Goal: Task Accomplishment & Management: Manage account settings

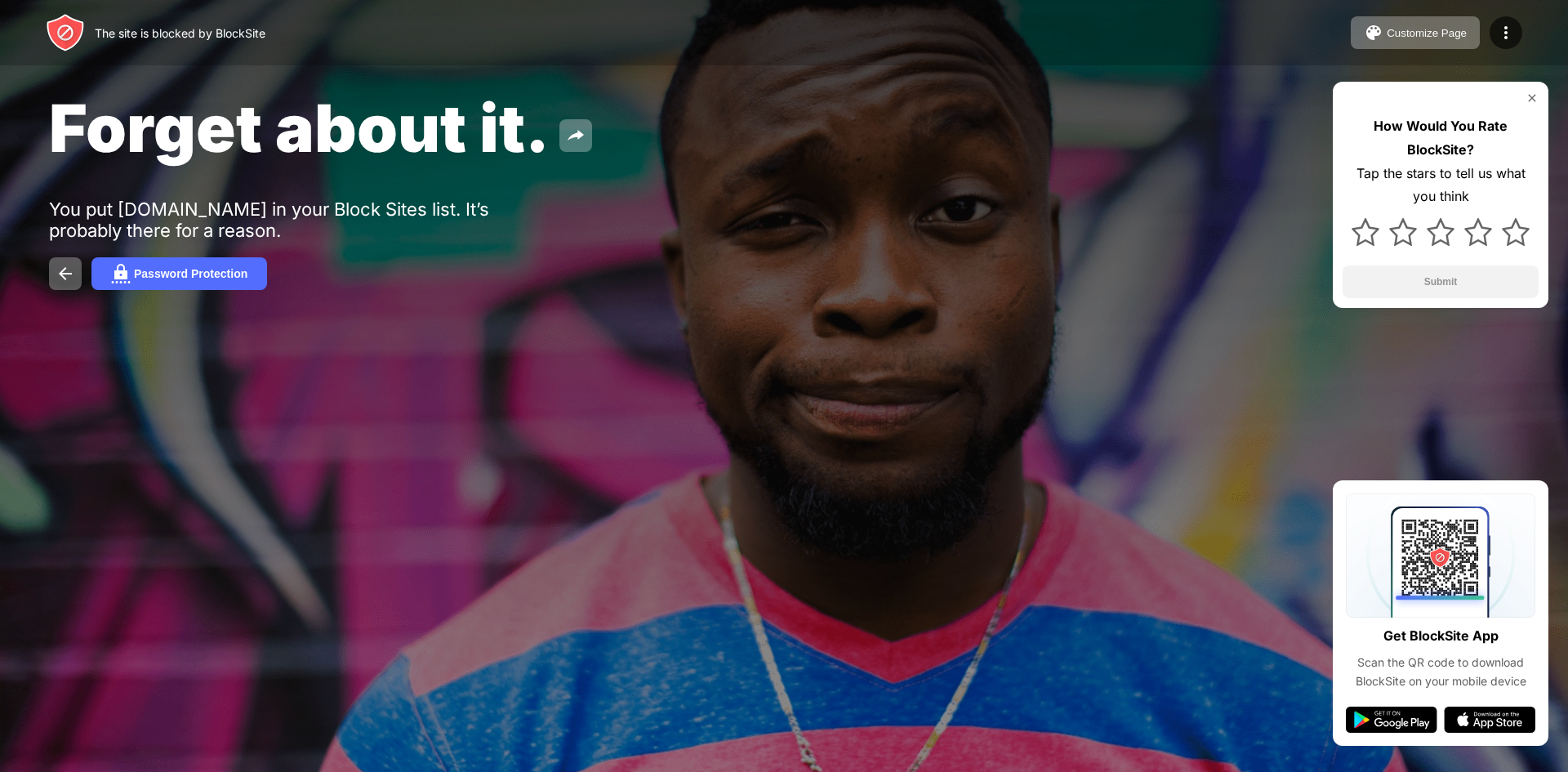
click at [1516, 32] on div at bounding box center [1505, 32] width 32 height 32
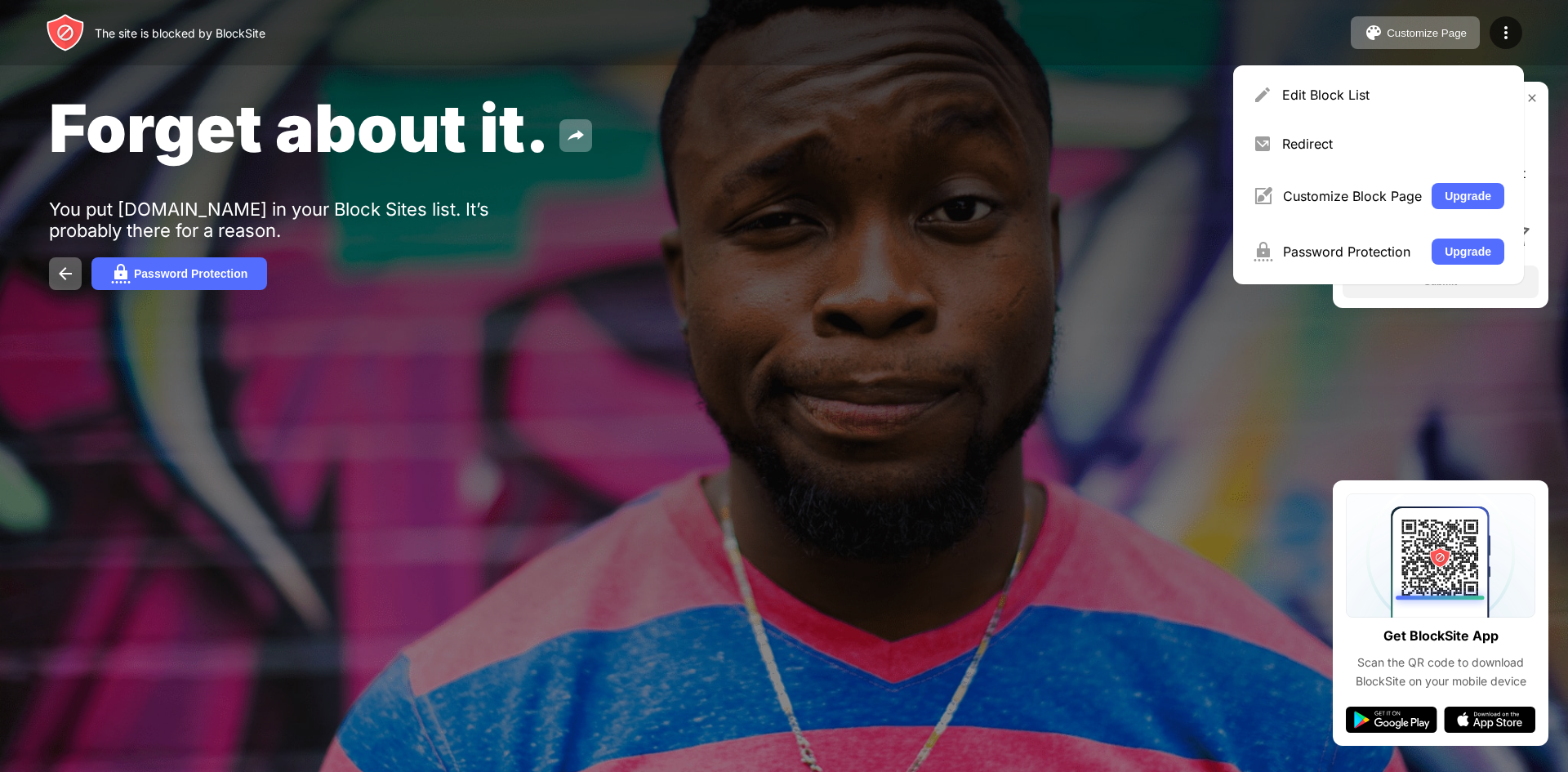
click at [1326, 93] on div "Edit Block List" at bounding box center [1393, 95] width 222 height 16
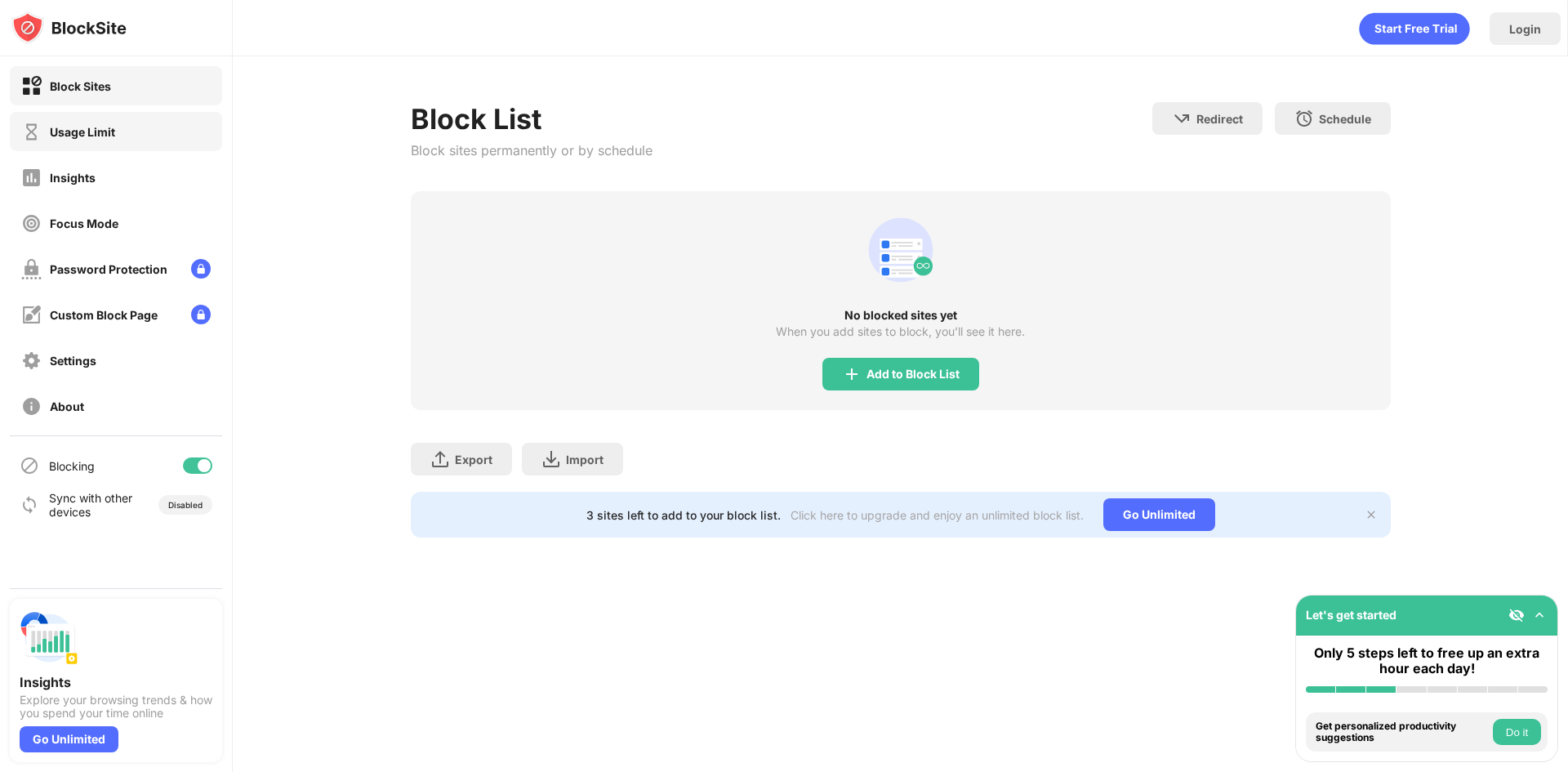
click at [107, 140] on div "Usage Limit" at bounding box center [68, 132] width 94 height 21
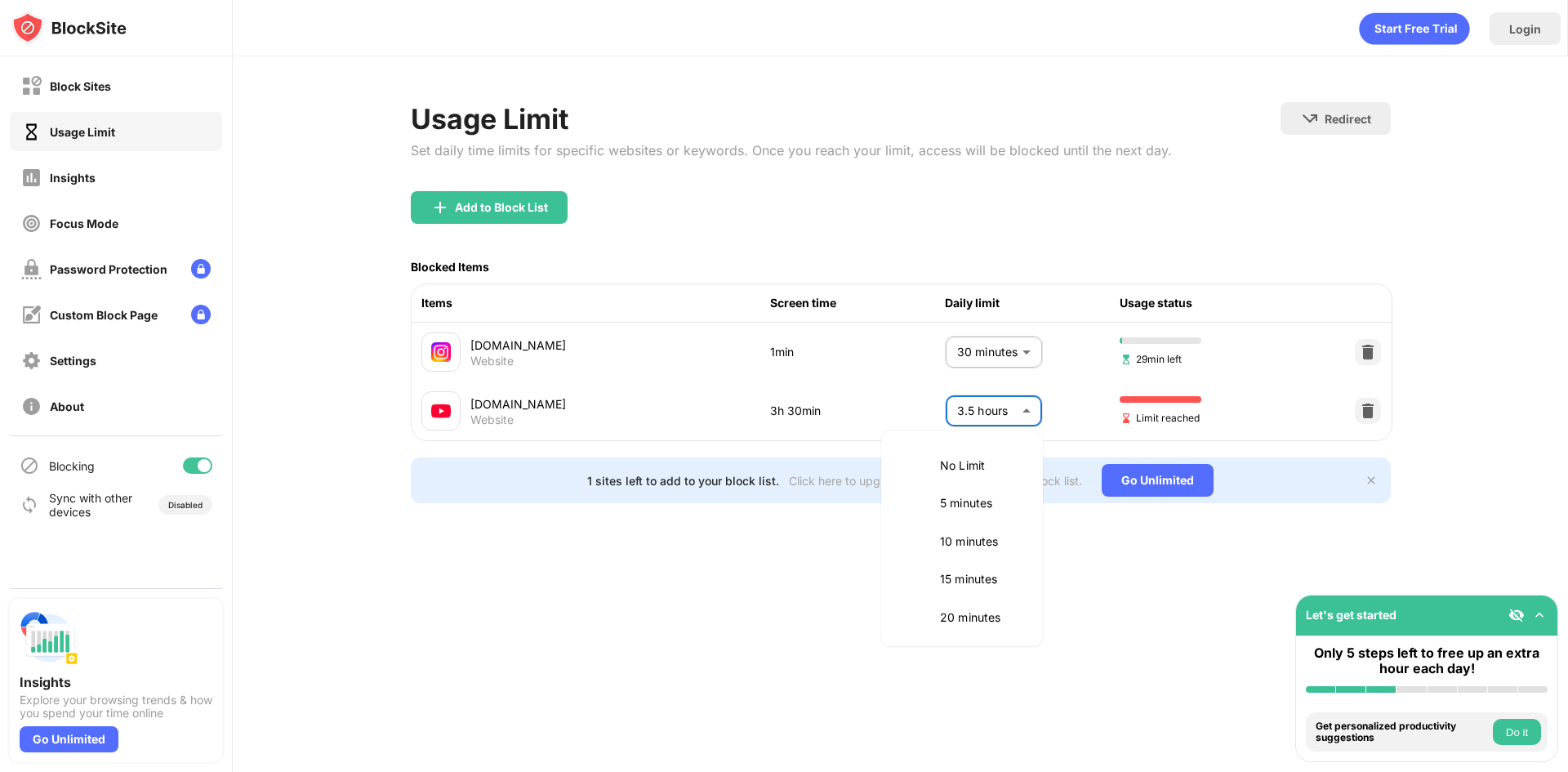
click at [1029, 425] on body "Block Sites Usage Limit Insights Focus Mode Password Protection Custom Block Pa…" at bounding box center [784, 386] width 1568 height 772
click at [966, 497] on p "3 hours" at bounding box center [981, 501] width 83 height 18
click at [942, 501] on p "3 hours" at bounding box center [981, 501] width 83 height 18
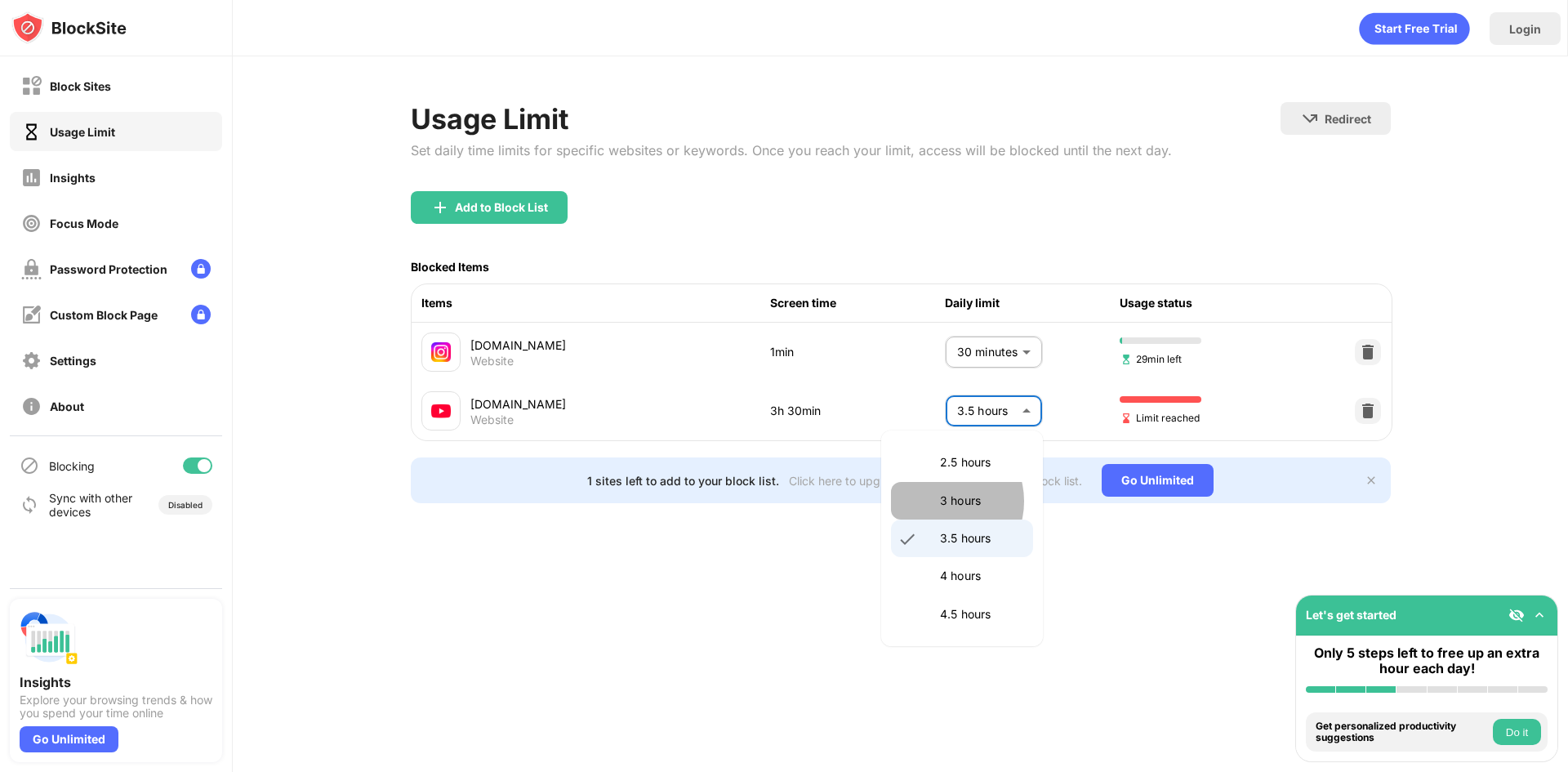
click at [942, 501] on p "3 hours" at bounding box center [981, 501] width 83 height 18
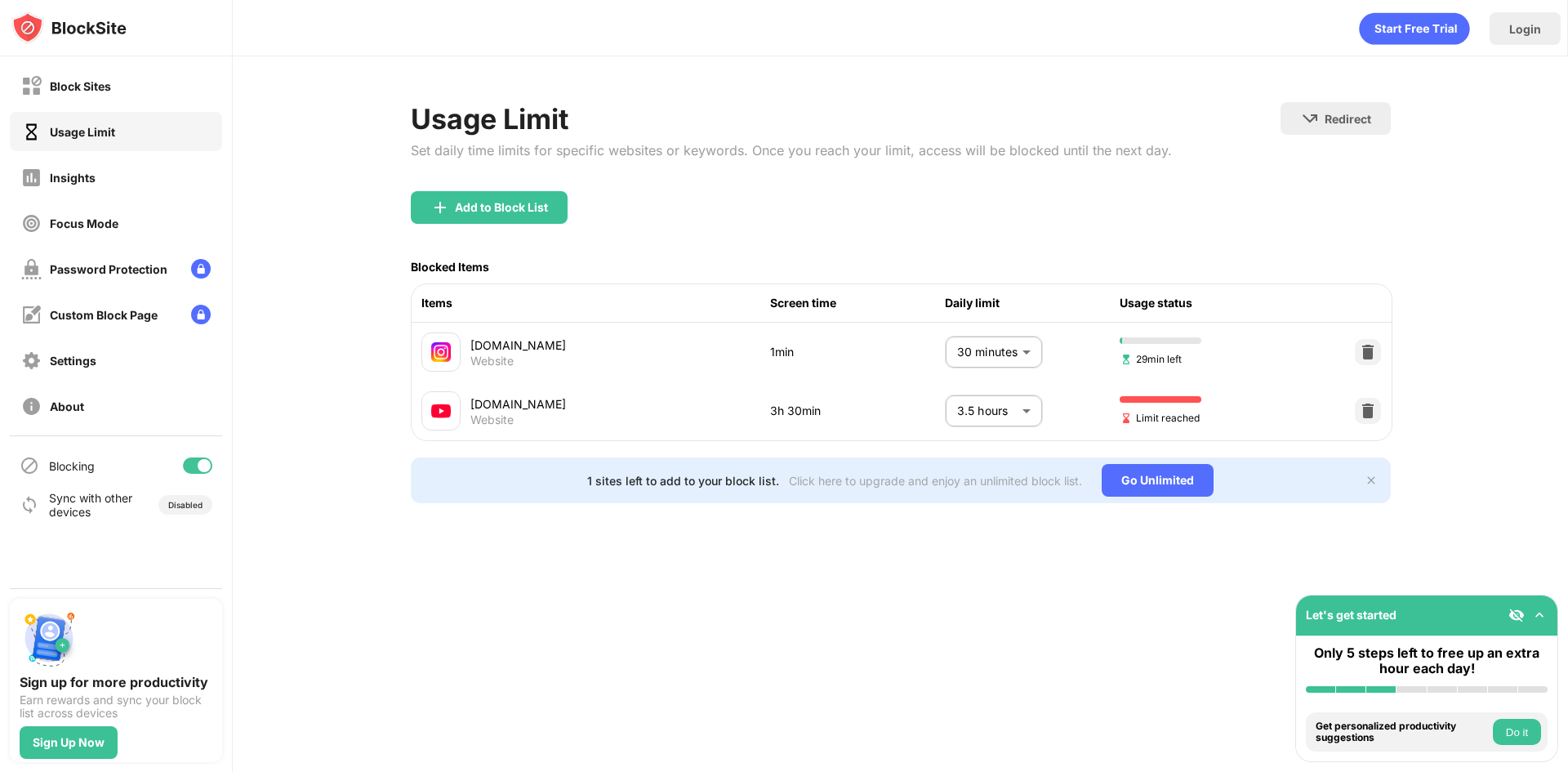
click at [99, 136] on div "Usage Limit" at bounding box center [82, 133] width 65 height 14
click at [971, 421] on body "Block Sites Usage Limit Insights Focus Mode Password Protection Custom Block Pa…" at bounding box center [784, 386] width 1568 height 772
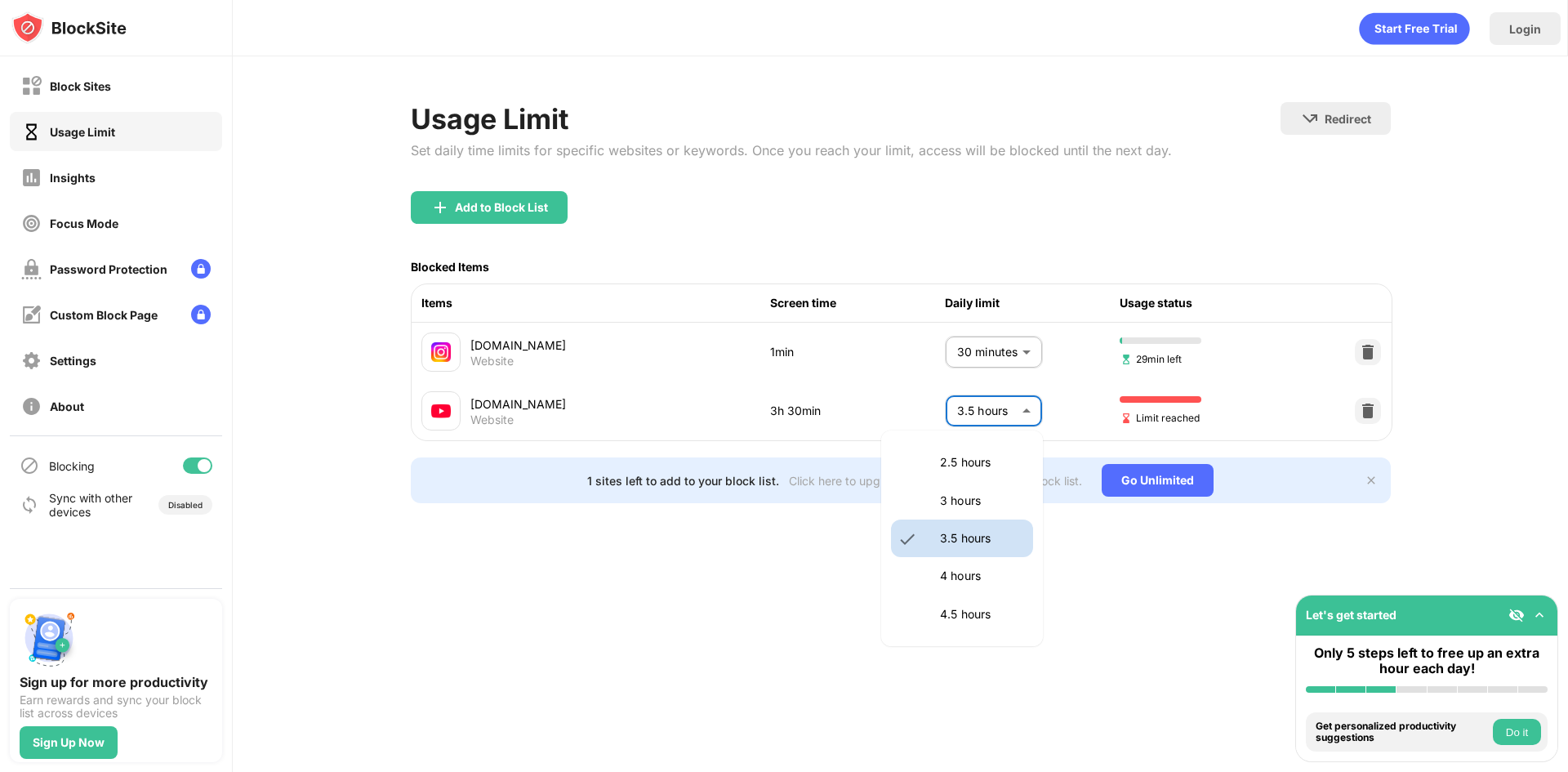
click at [961, 502] on p "3 hours" at bounding box center [981, 501] width 83 height 18
type input "***"
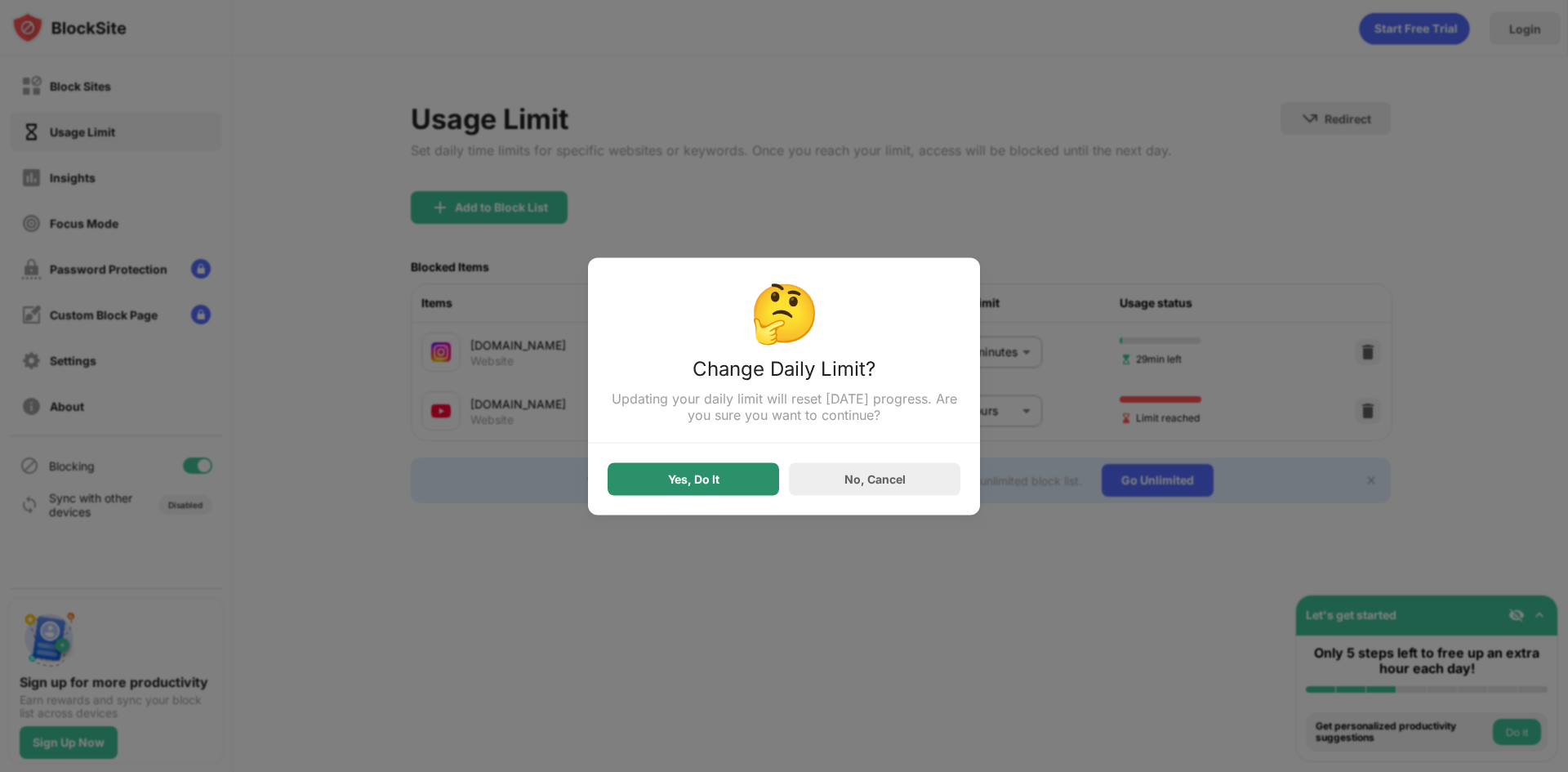
click at [658, 472] on div "Yes, Do It" at bounding box center [693, 478] width 172 height 32
